Goal: Check status: Check status

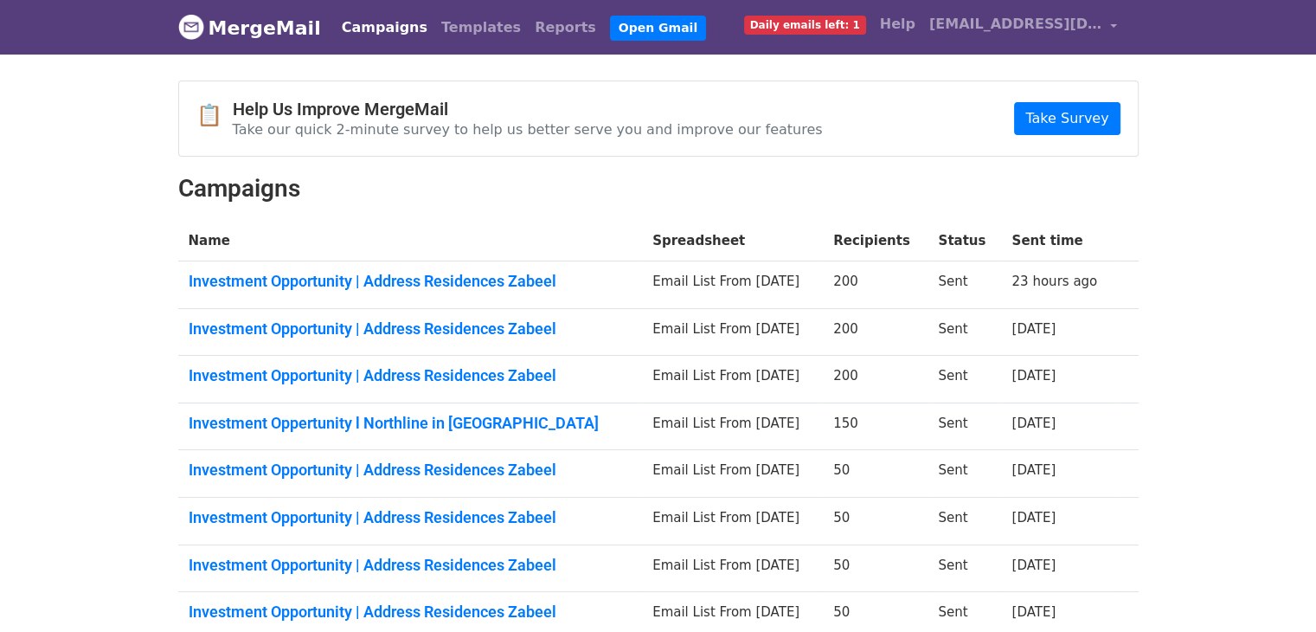
click at [1236, 94] on body "MergeMail Campaigns Templates Reports Open Gmail Daily emails left: 1 Help [EMA…" at bounding box center [658, 424] width 1316 height 848
click at [442, 273] on link "Investment Opportunity | Address Residences Zabeel" at bounding box center [411, 281] width 444 height 19
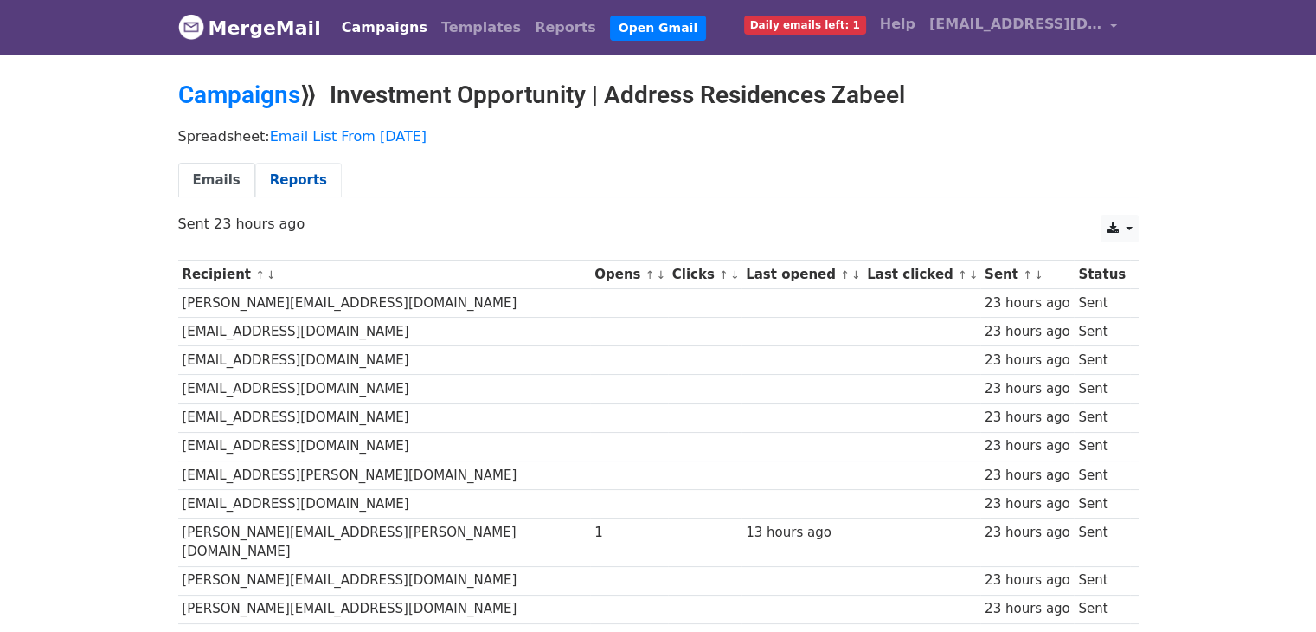
click at [288, 181] on link "Reports" at bounding box center [298, 180] width 87 height 35
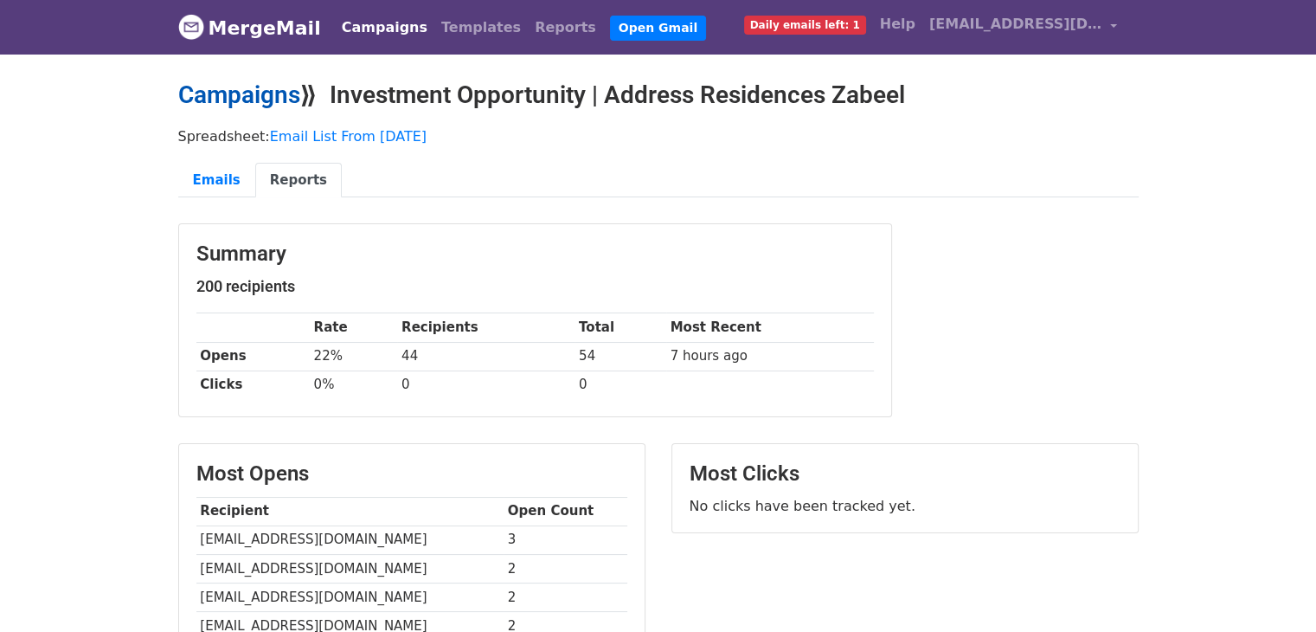
click at [241, 100] on link "Campaigns" at bounding box center [239, 94] width 122 height 29
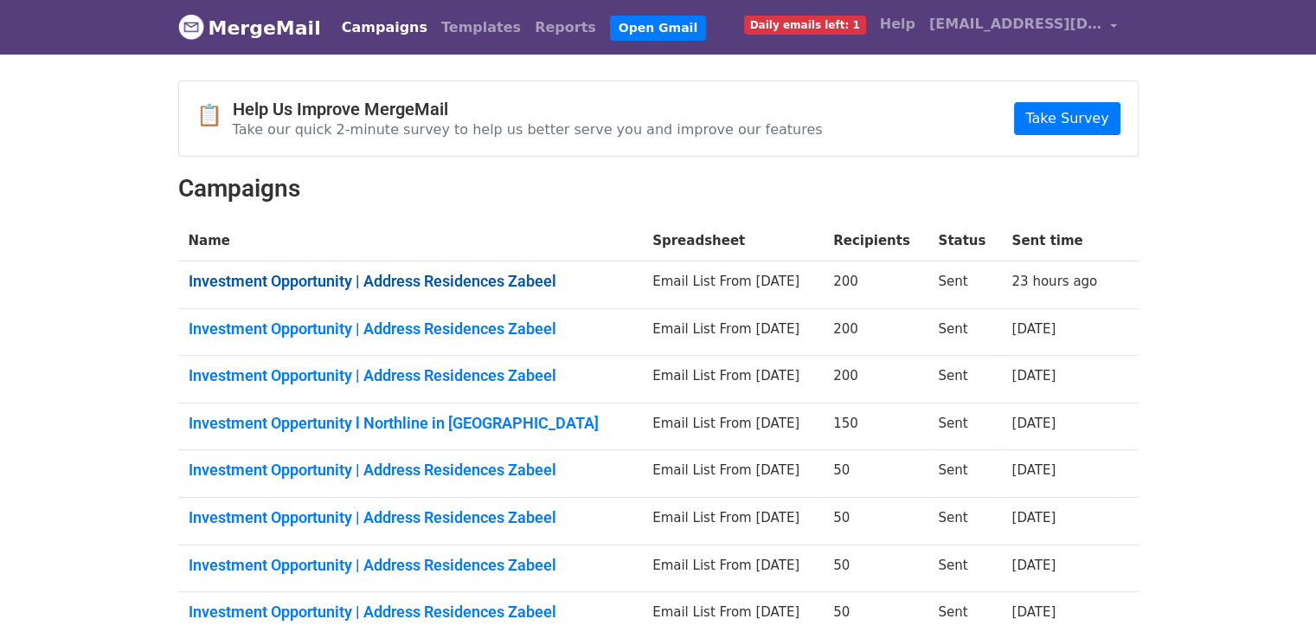
click at [480, 280] on link "Investment Opportunity | Address Residences Zabeel" at bounding box center [411, 281] width 444 height 19
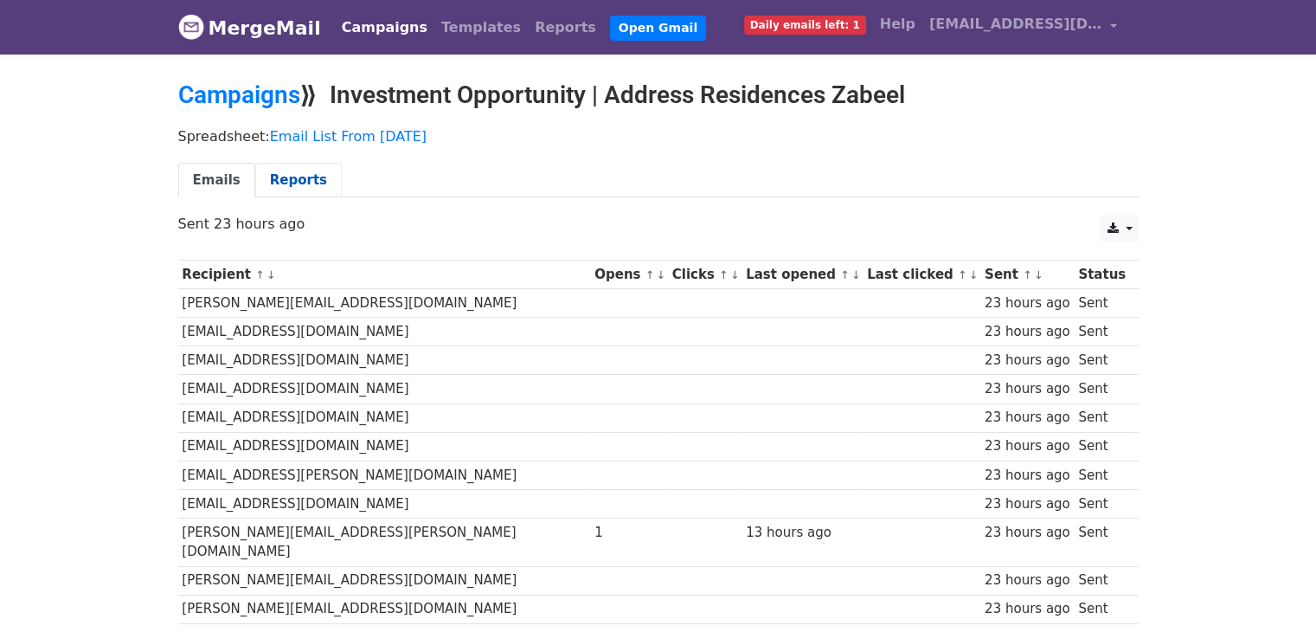
click at [278, 194] on link "Reports" at bounding box center [298, 180] width 87 height 35
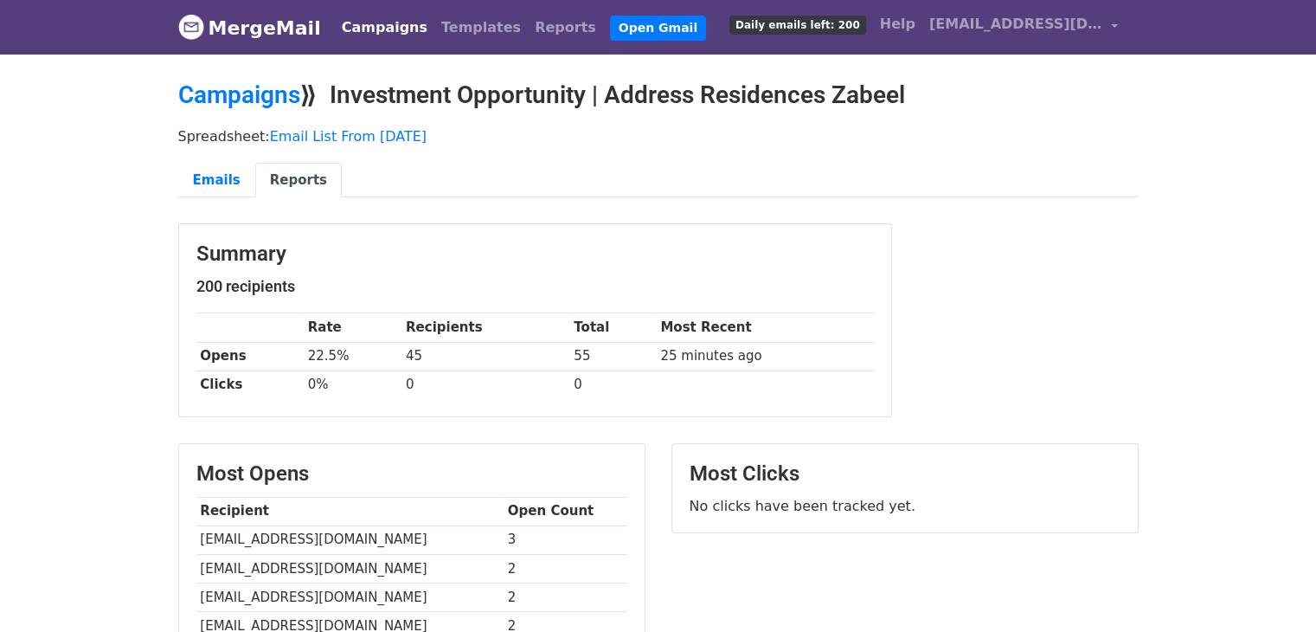
click at [1223, 234] on body "MergeMail Campaigns Templates Reports Open Gmail Daily emails left: 200 Help be…" at bounding box center [658, 515] width 1316 height 1031
click at [209, 185] on link "Emails" at bounding box center [216, 180] width 77 height 35
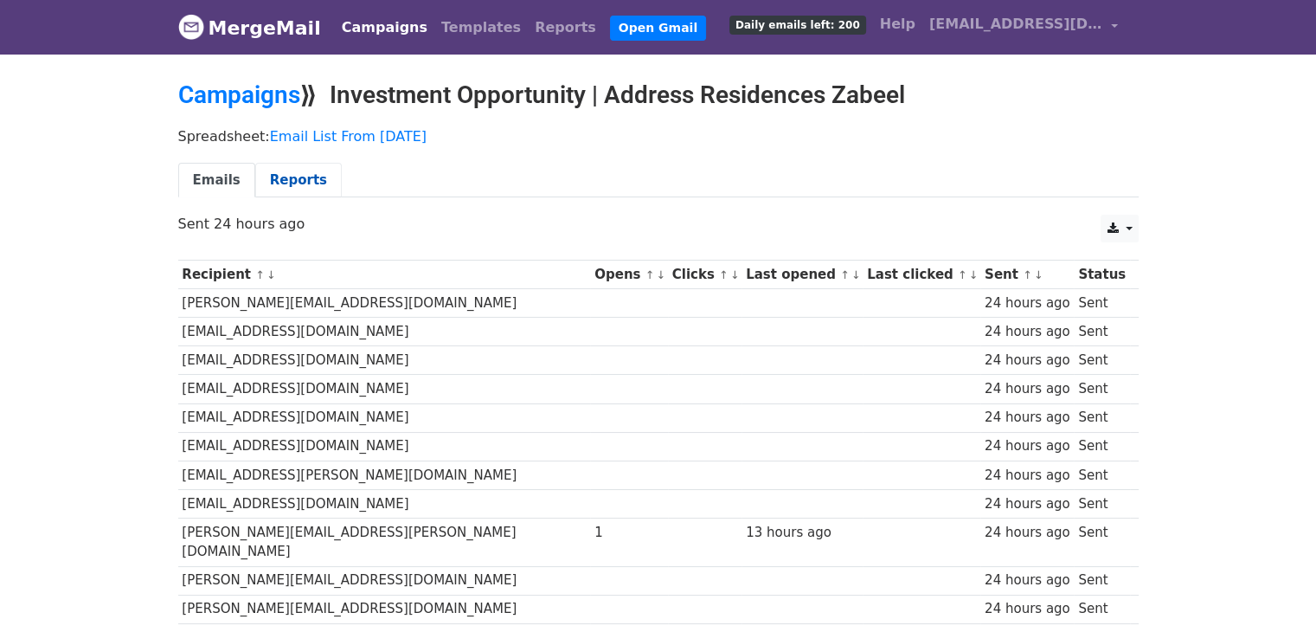
click at [277, 167] on link "Reports" at bounding box center [298, 180] width 87 height 35
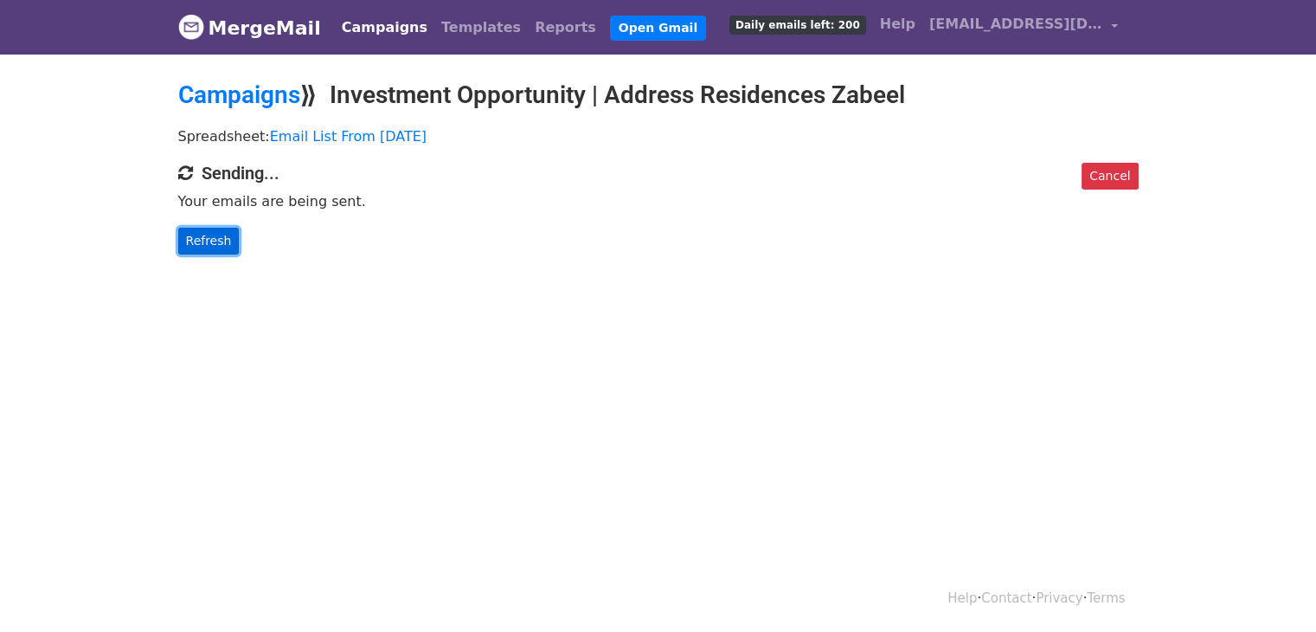
click at [228, 246] on link "Refresh" at bounding box center [208, 241] width 61 height 27
click at [222, 242] on link "Refresh" at bounding box center [208, 241] width 61 height 27
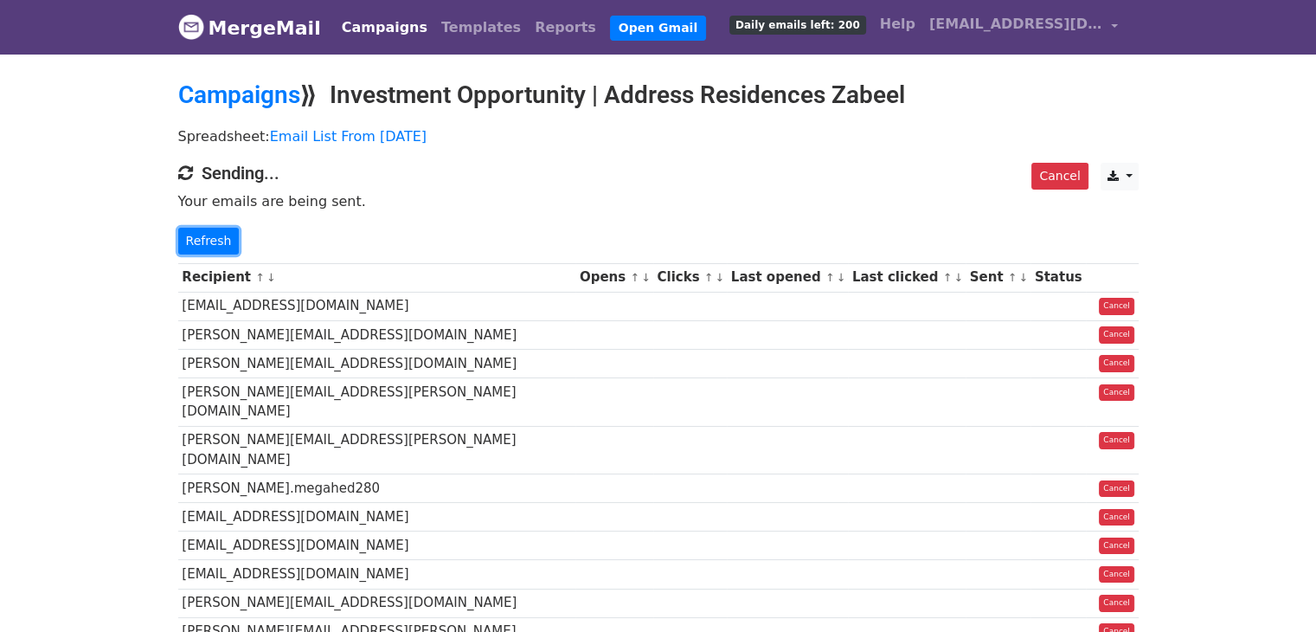
click at [222, 242] on link "Refresh" at bounding box center [208, 241] width 61 height 27
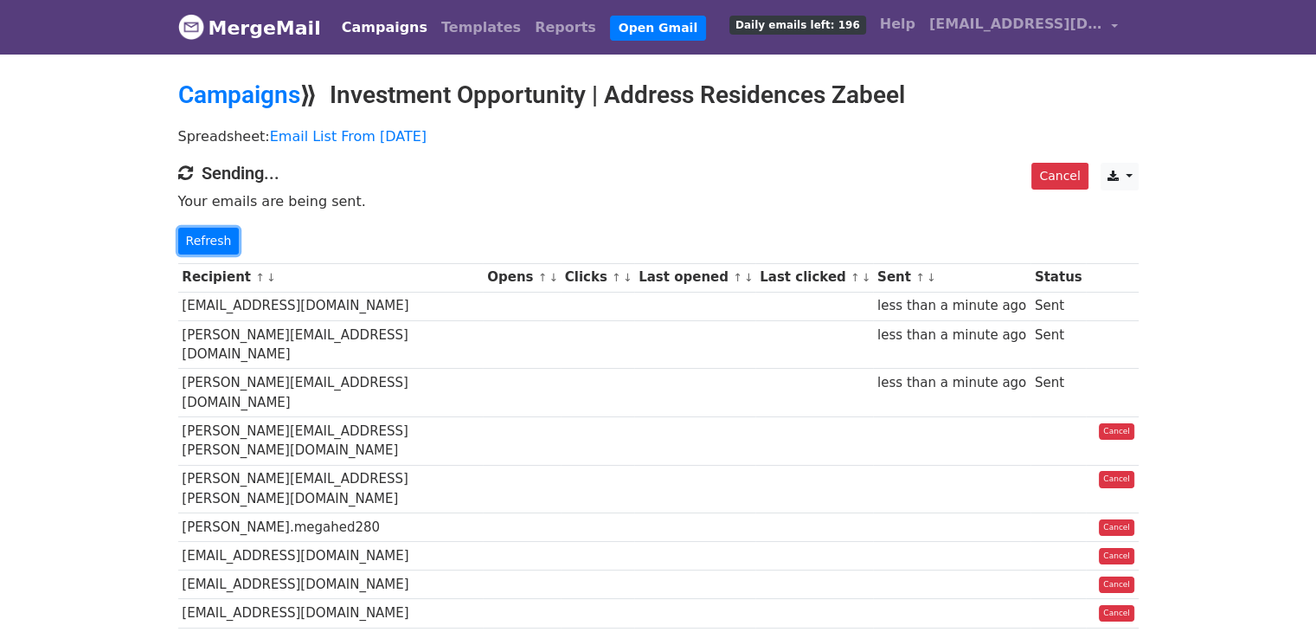
click at [222, 242] on link "Refresh" at bounding box center [208, 241] width 61 height 27
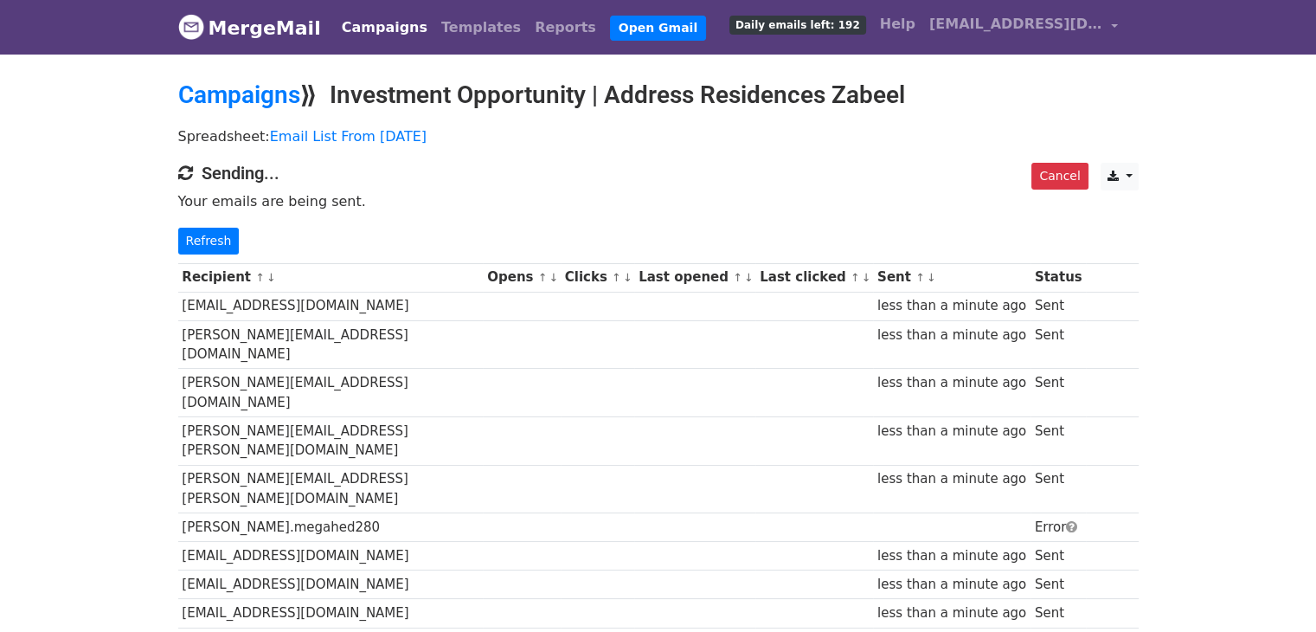
click at [222, 242] on link "Refresh" at bounding box center [208, 241] width 61 height 27
click at [207, 243] on link "Refresh" at bounding box center [208, 241] width 61 height 27
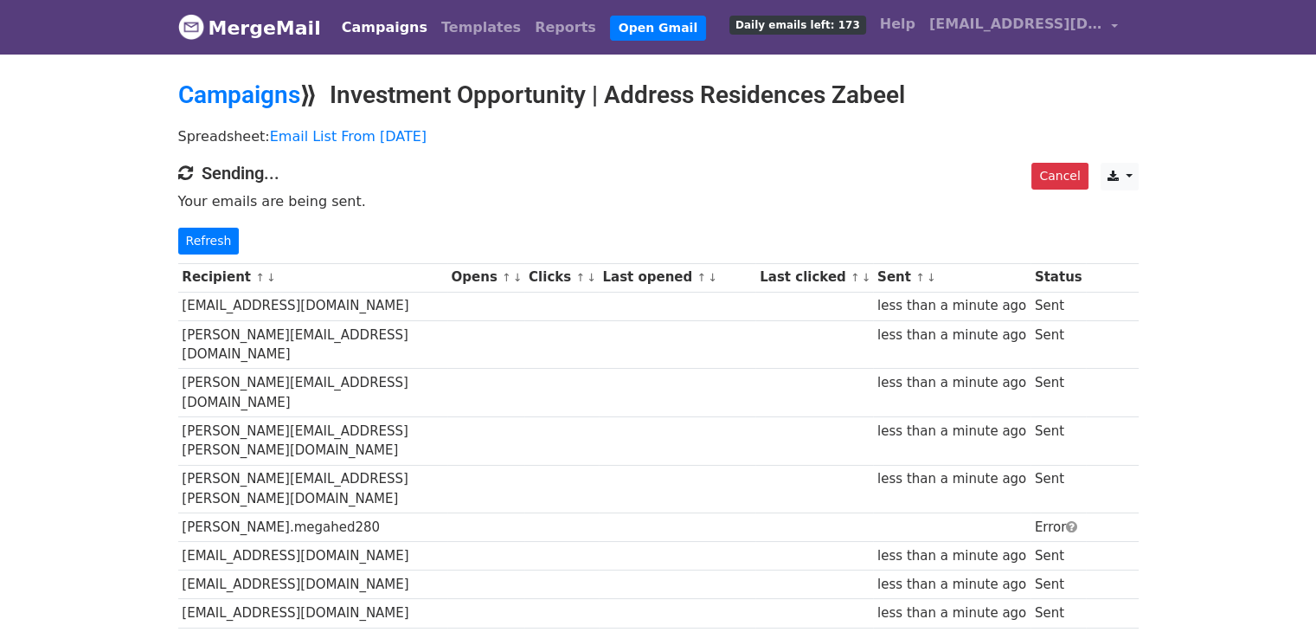
click at [207, 219] on div "Cancel CSV Excel Sending... Your emails are being sent. Refresh" at bounding box center [658, 209] width 986 height 92
click at [210, 228] on link "Refresh" at bounding box center [208, 241] width 61 height 27
click at [214, 231] on link "Refresh" at bounding box center [208, 241] width 61 height 27
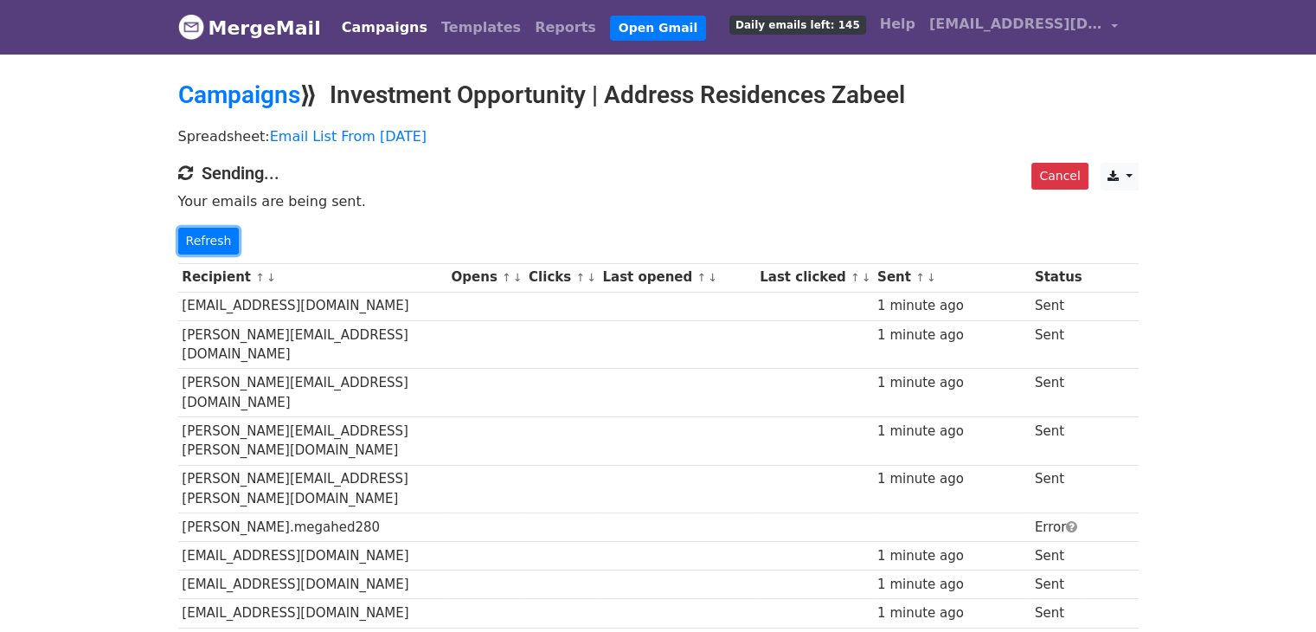
click at [214, 231] on link "Refresh" at bounding box center [208, 241] width 61 height 27
click at [192, 236] on link "Refresh" at bounding box center [208, 241] width 61 height 27
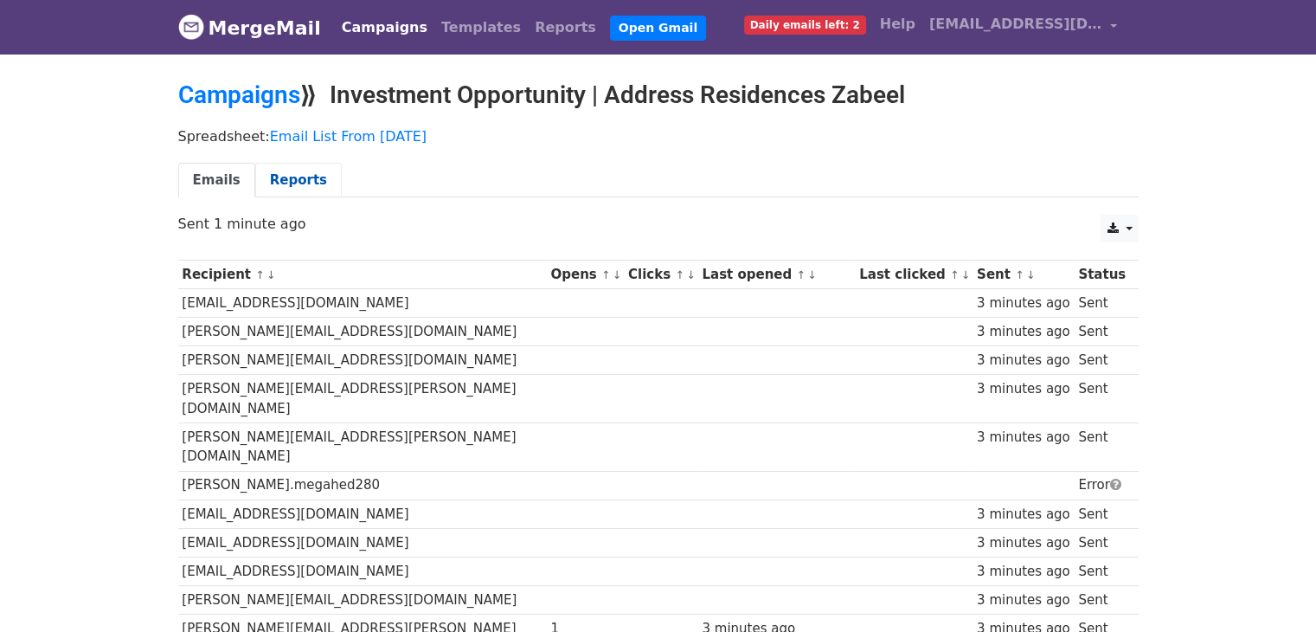
click at [272, 170] on link "Reports" at bounding box center [298, 180] width 87 height 35
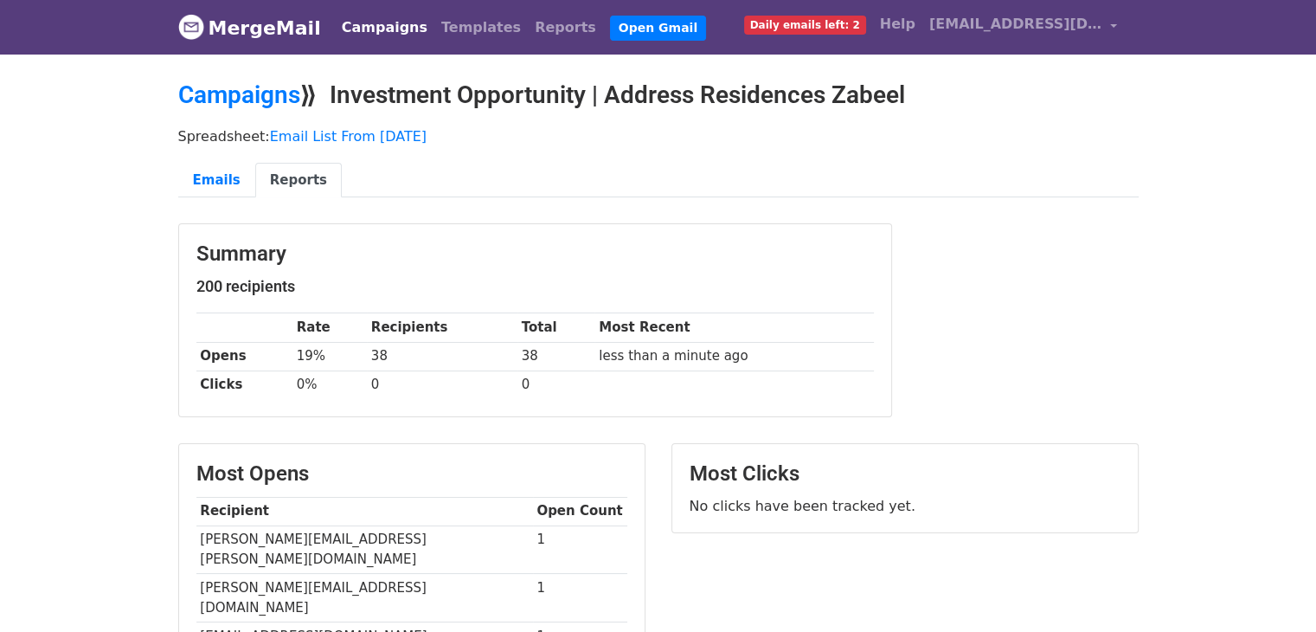
click at [90, 189] on body "MergeMail Campaigns Templates Reports Open Gmail Daily emails left: 2 Help behr…" at bounding box center [658, 545] width 1316 height 1090
